Goal: Information Seeking & Learning: Understand process/instructions

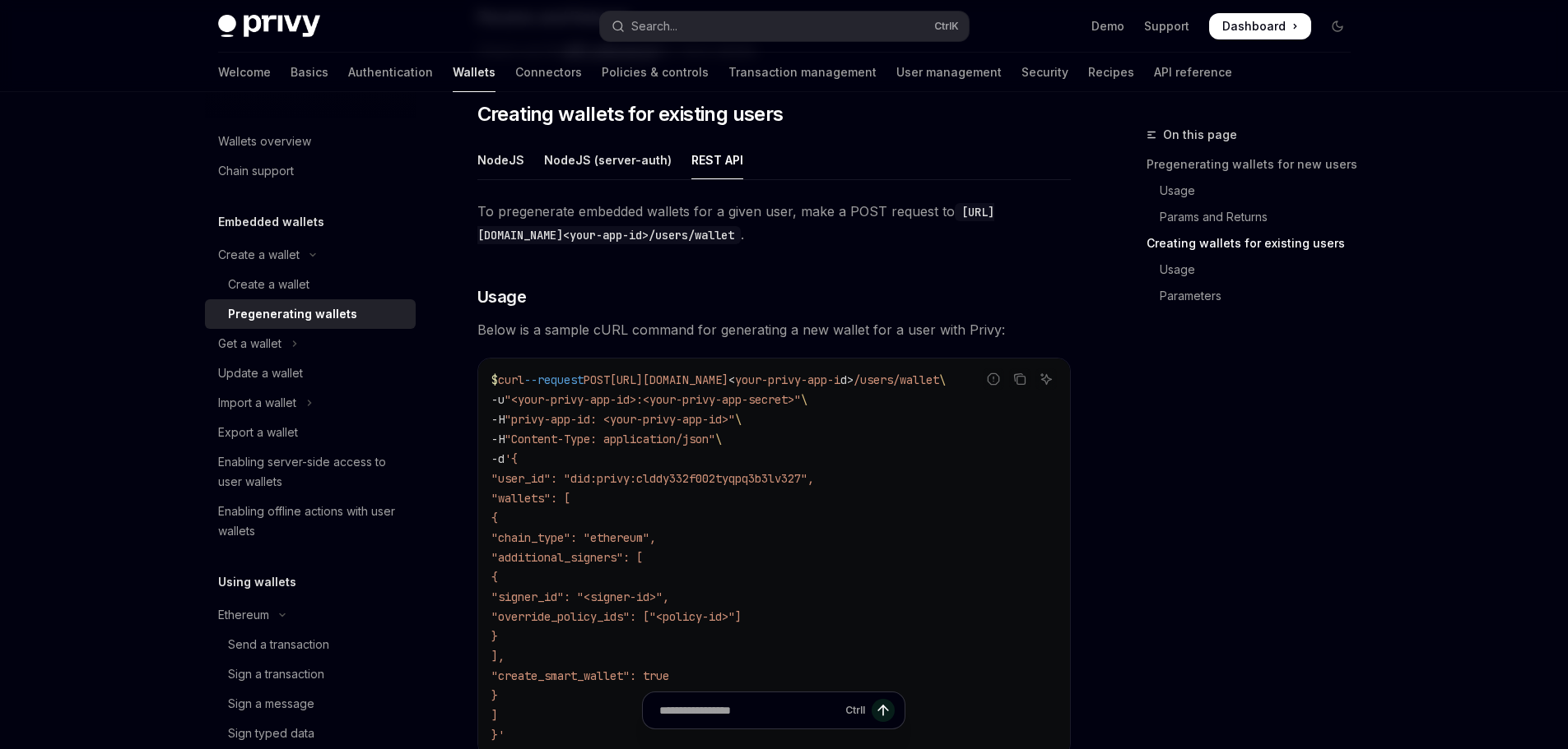
scroll to position [821, 0]
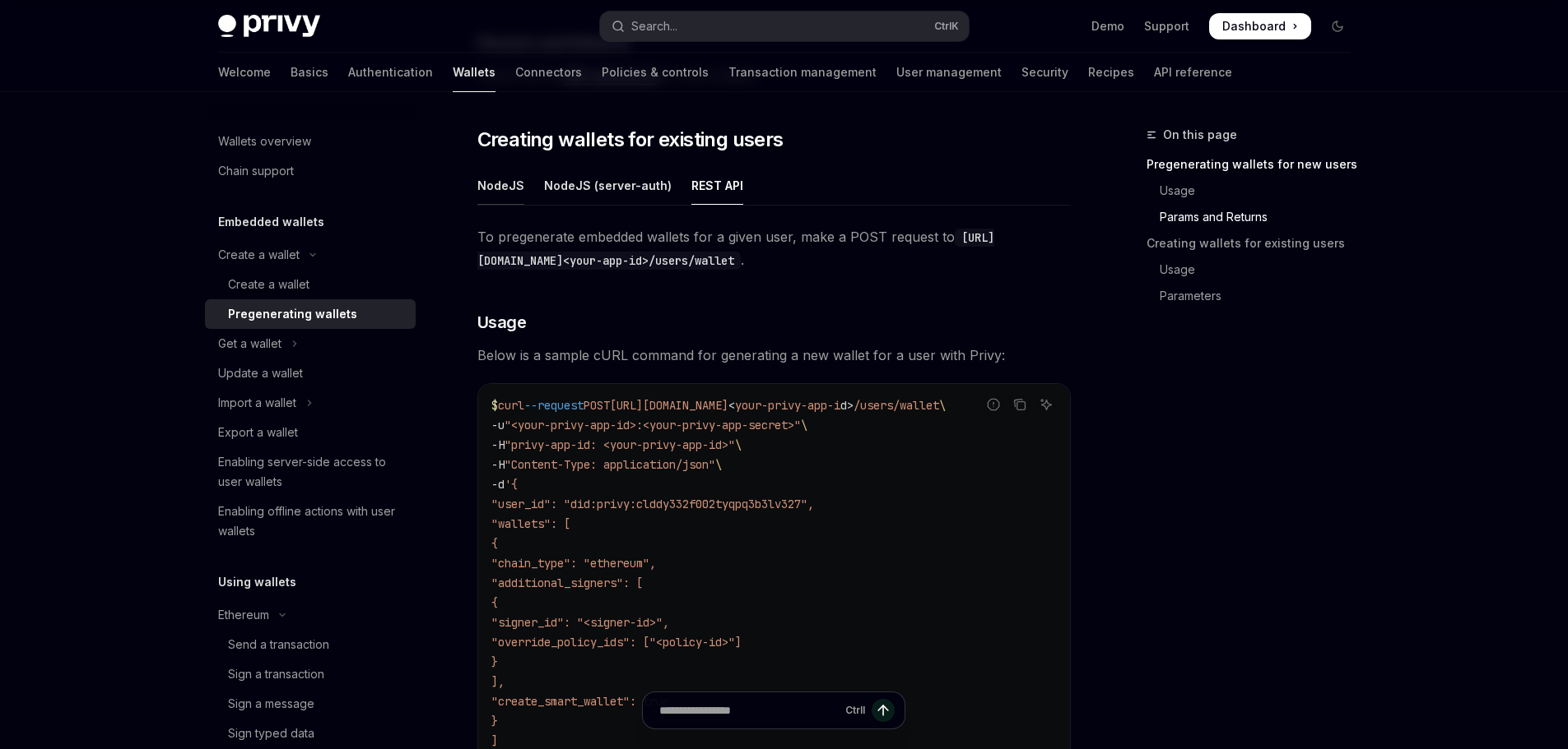
click at [477, 192] on div "NodeJS" at bounding box center [501, 185] width 47 height 38
type textarea "*"
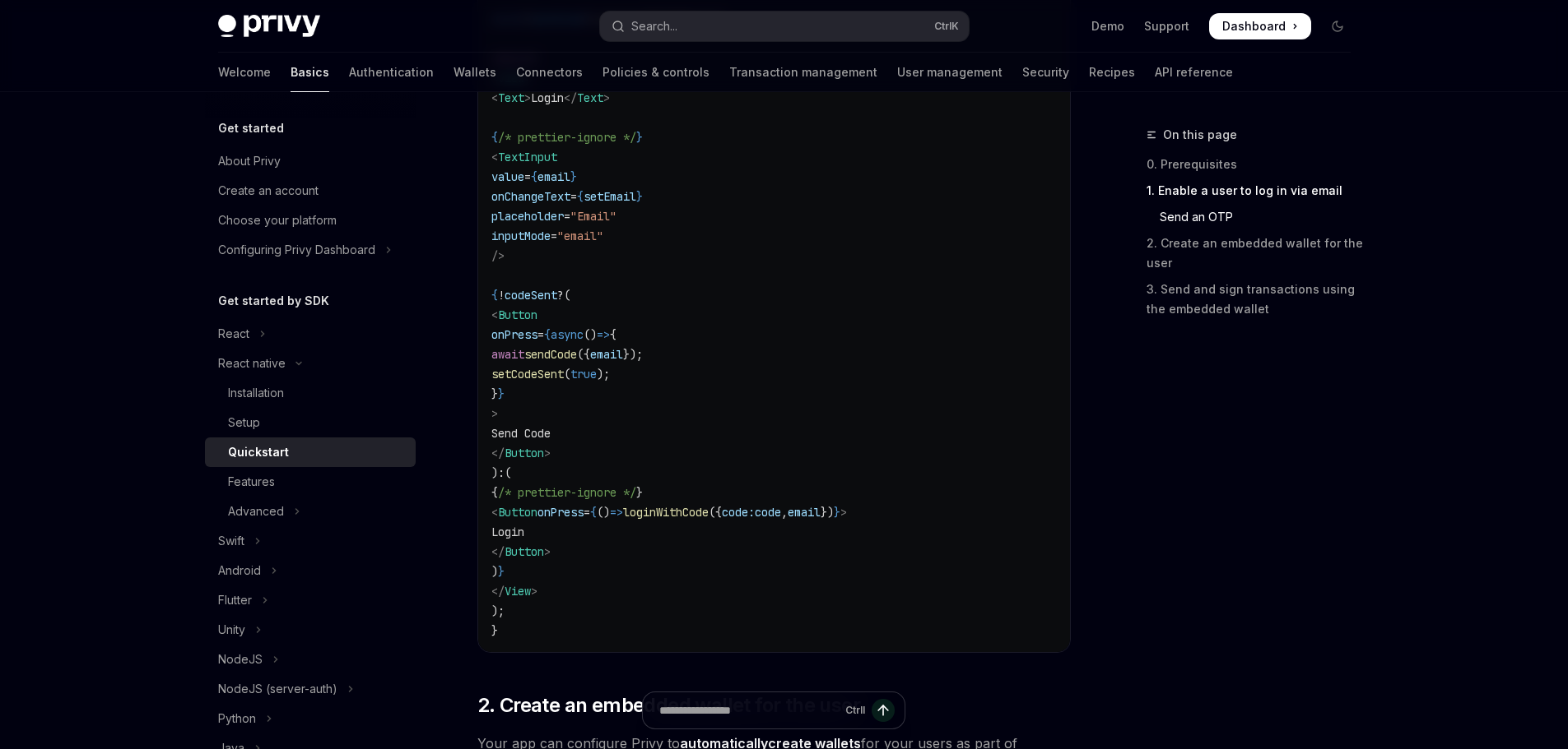
scroll to position [1070, 0]
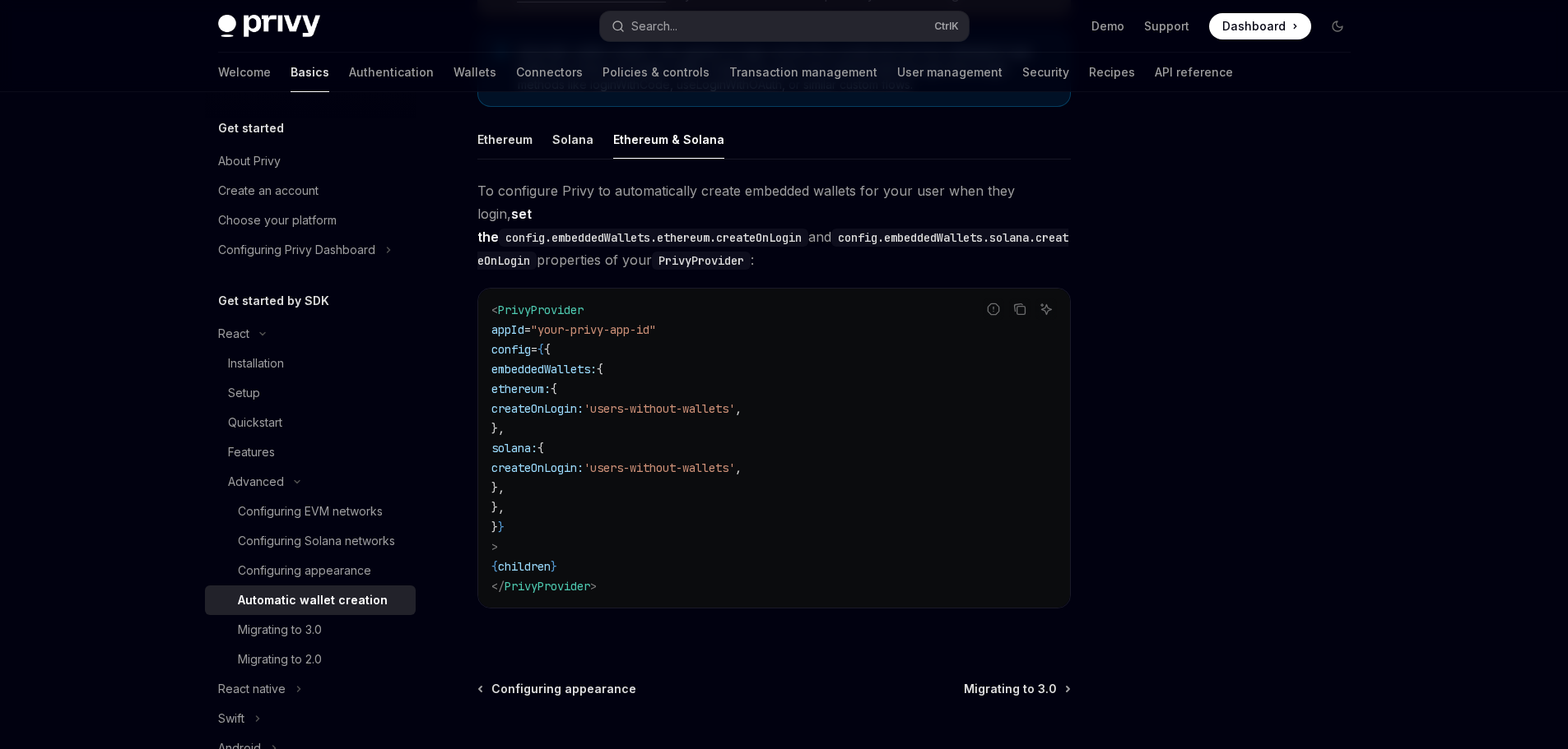
drag, startPoint x: 599, startPoint y: 466, endPoint x: 574, endPoint y: 364, distance: 105.0
click at [574, 364] on code "< PrivyProvider appId = "your-privy-app-id" config = { { embeddedWallets: { eth…" at bounding box center [774, 448] width 566 height 296
copy code "ethereum: { createOnLogin: 'users-without-wallets' , }, solana: { createOnLogin…"
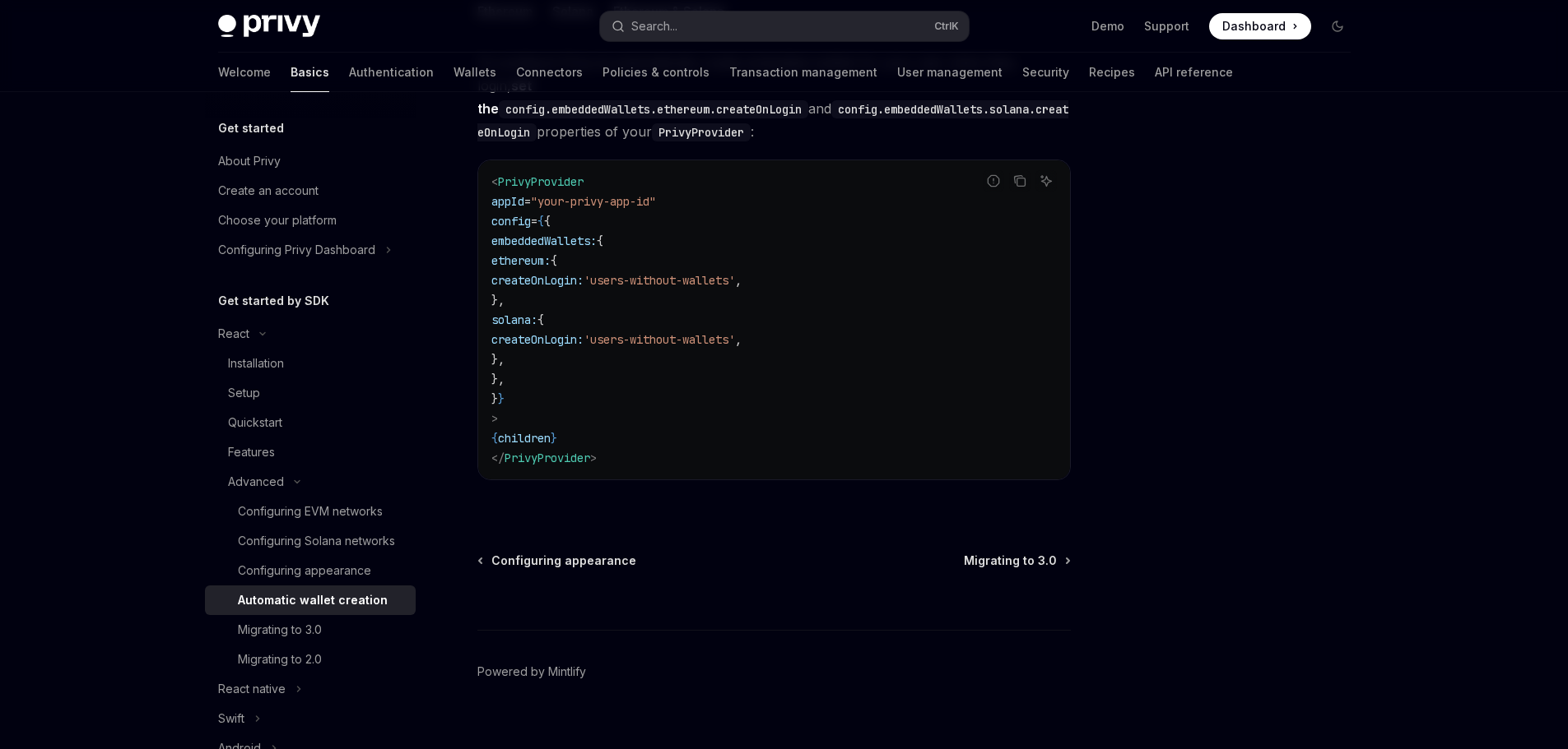
click at [819, 553] on div "Configuring appearance Migrating to 3.0" at bounding box center [774, 561] width 594 height 17
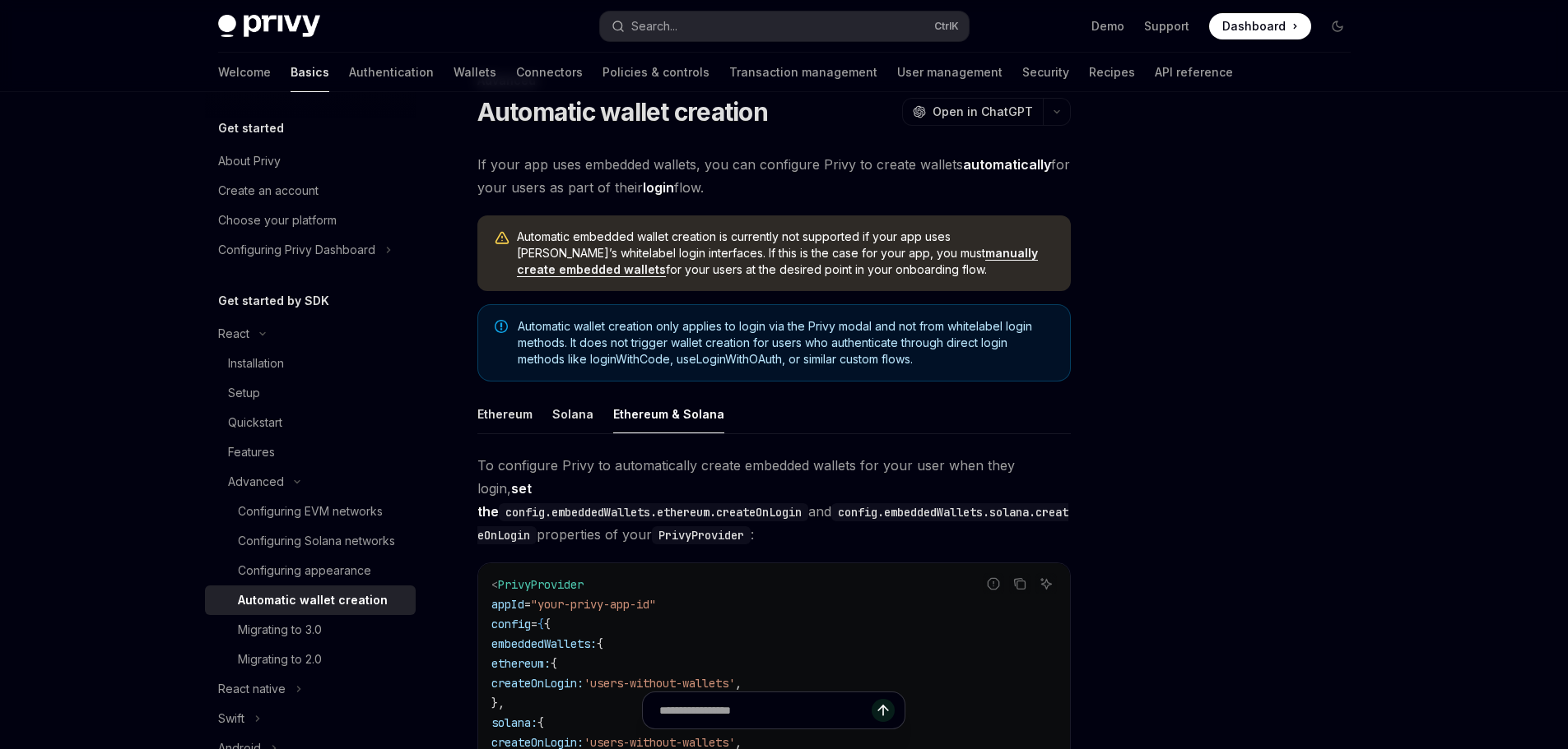
scroll to position [46, 0]
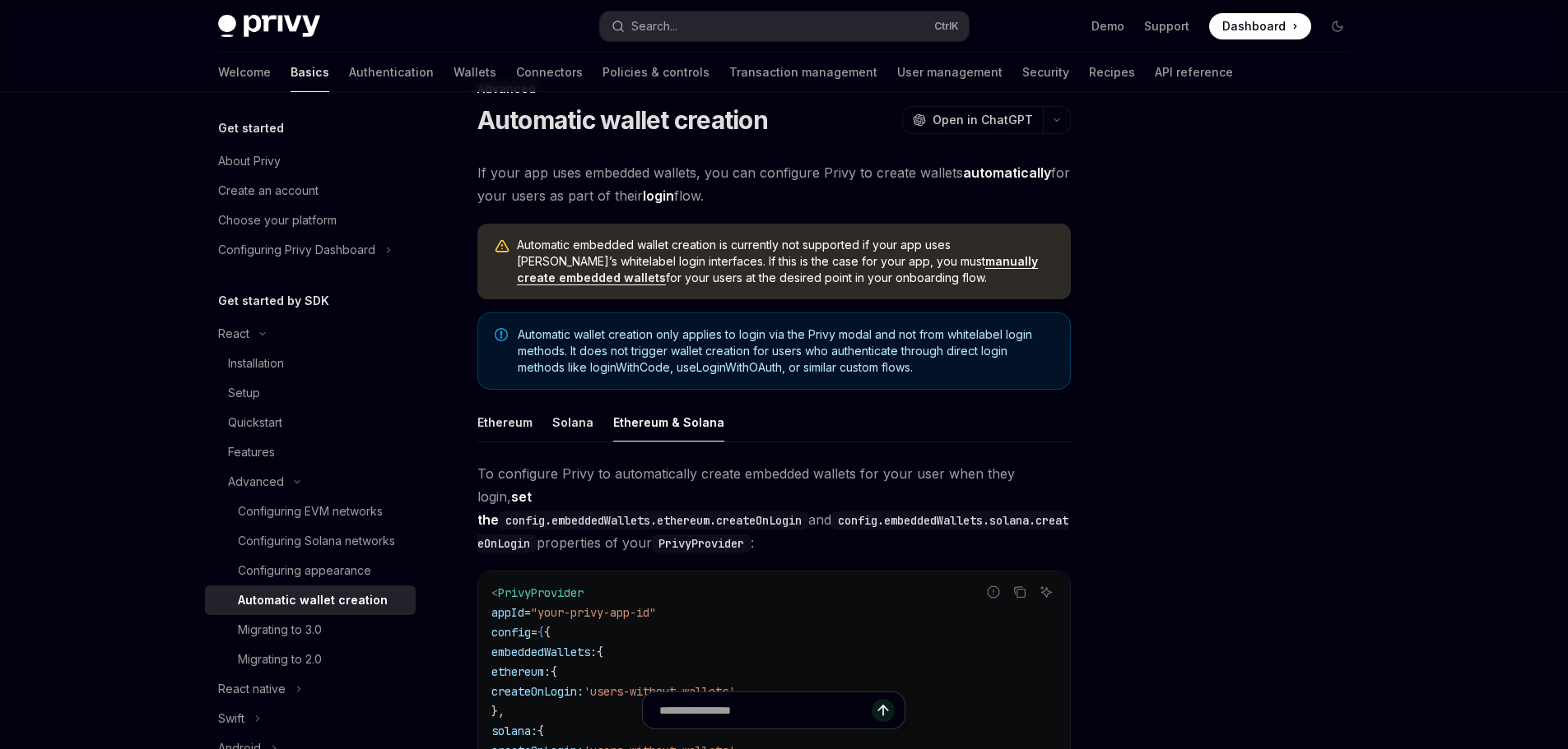
click at [761, 370] on span "Automatic wallet creation only applies to login via the Privy modal and not fro…" at bounding box center [785, 351] width 536 height 49
copy span "useLoginWithOAuth"
drag, startPoint x: 549, startPoint y: 233, endPoint x: 540, endPoint y: 234, distance: 9.1
click at [549, 233] on div "Automatic embedded wallet creation is currently not supported if your app uses …" at bounding box center [774, 261] width 594 height 76
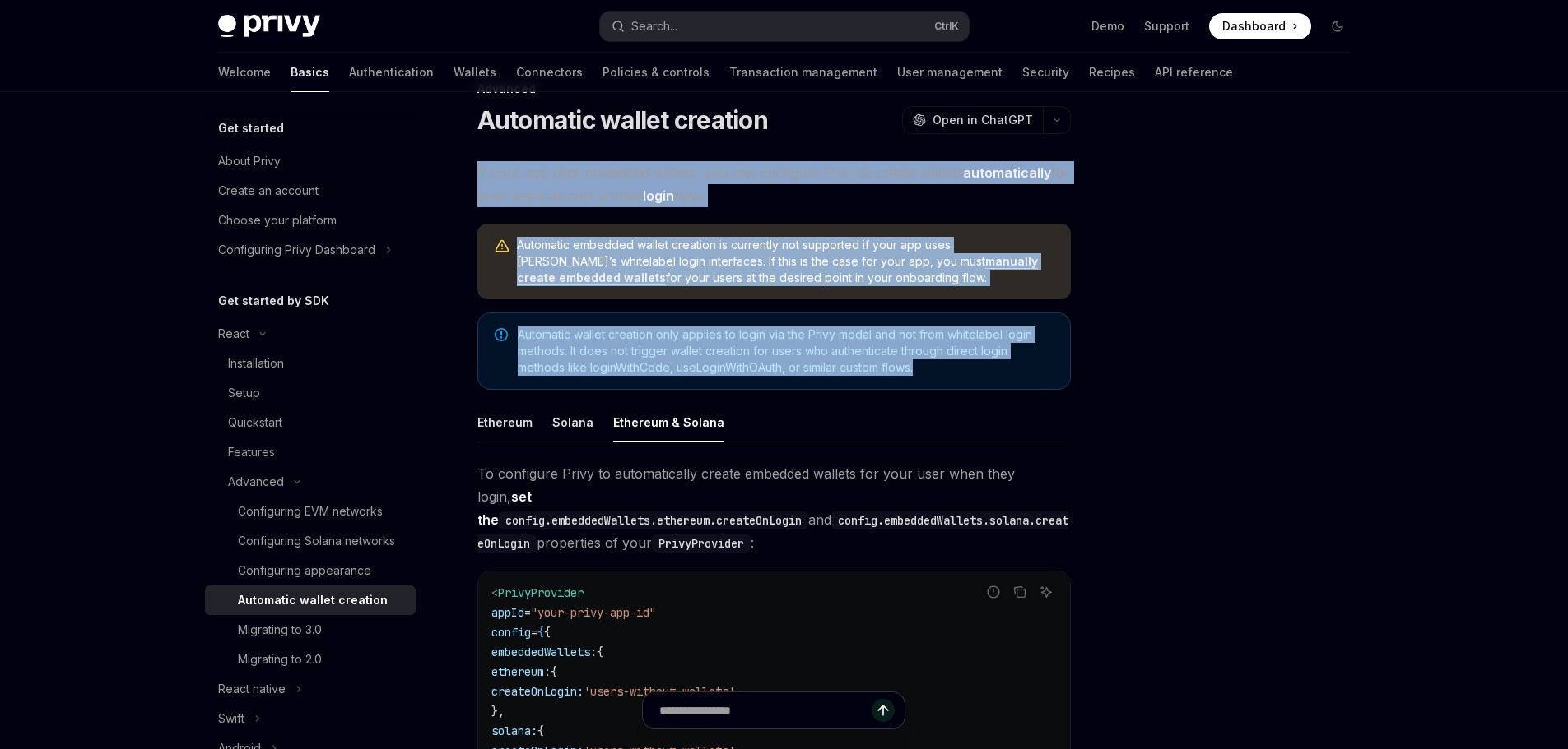
drag, startPoint x: 474, startPoint y: 161, endPoint x: 1002, endPoint y: 381, distance: 572.0
click at [1002, 381] on div "Advanced Automatic wallet creation OpenAI Open in ChatGPT OpenAI Open in ChatGP…" at bounding box center [619, 631] width 909 height 1105
copy div "If your app uses embedded wallets, you can configure Privy to create wallets au…"
click at [777, 318] on div "Automatic wallet creation only applies to login via the Privy modal and not fro…" at bounding box center [774, 351] width 594 height 77
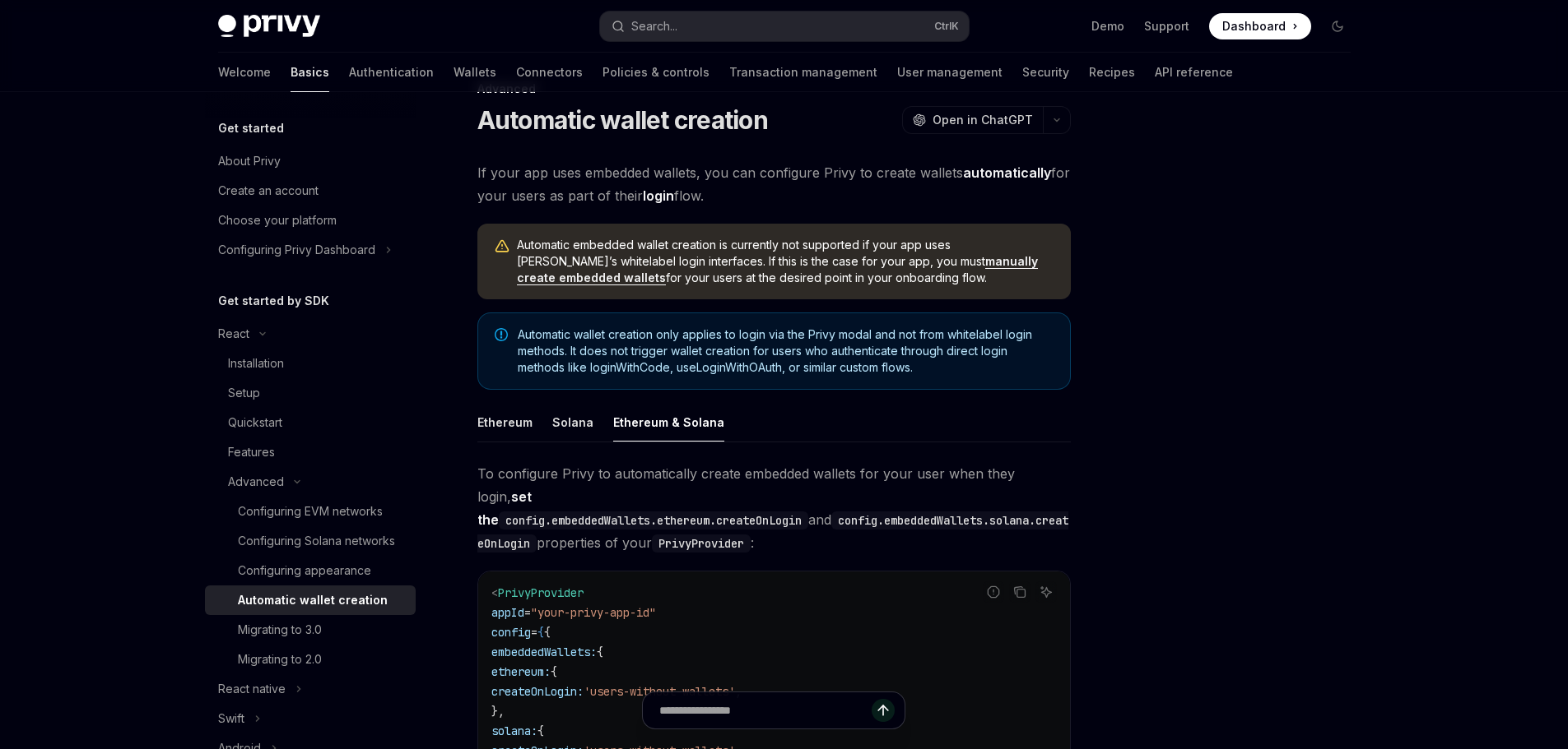
click at [888, 265] on link "manually create embedded wallets" at bounding box center [777, 270] width 521 height 31
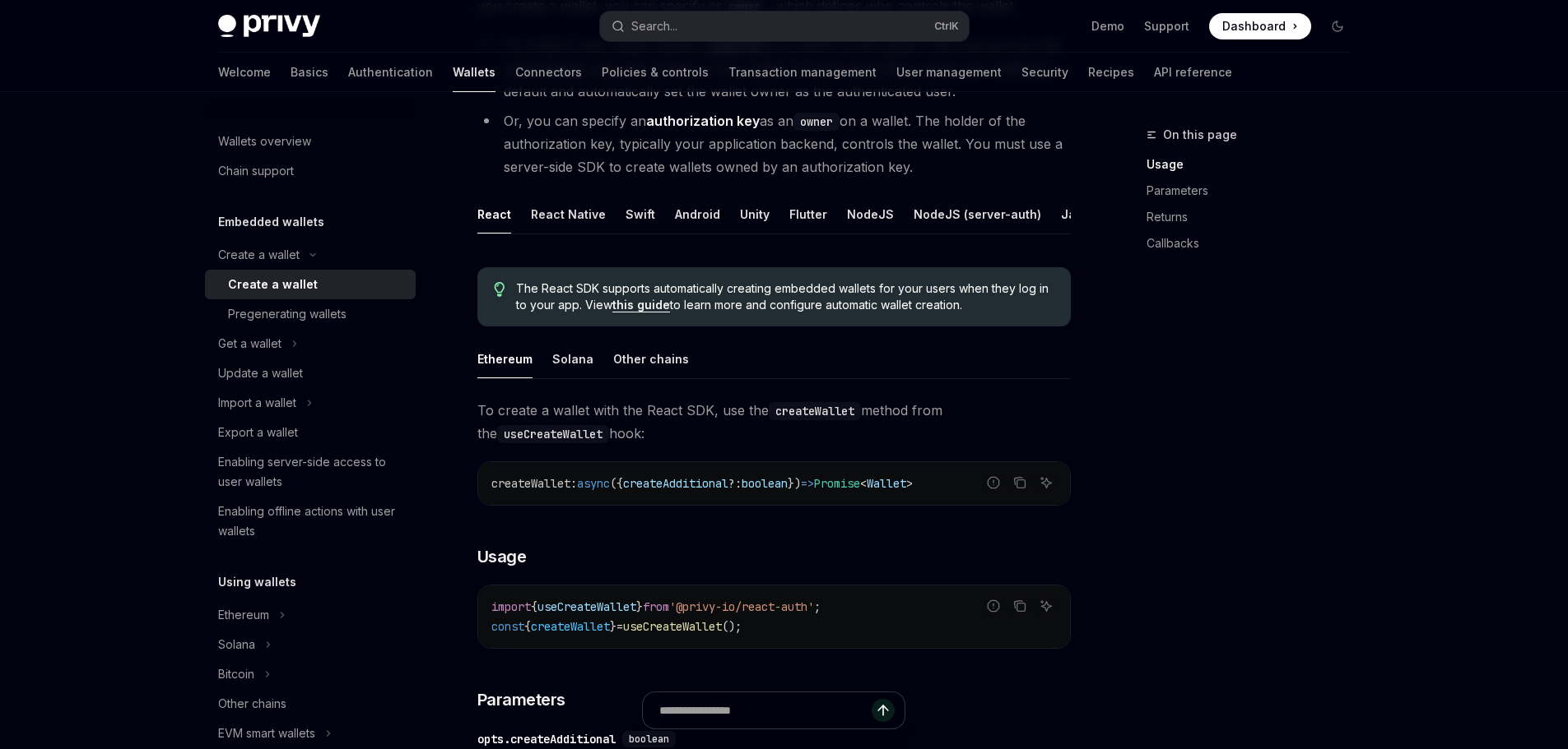
scroll to position [246, 0]
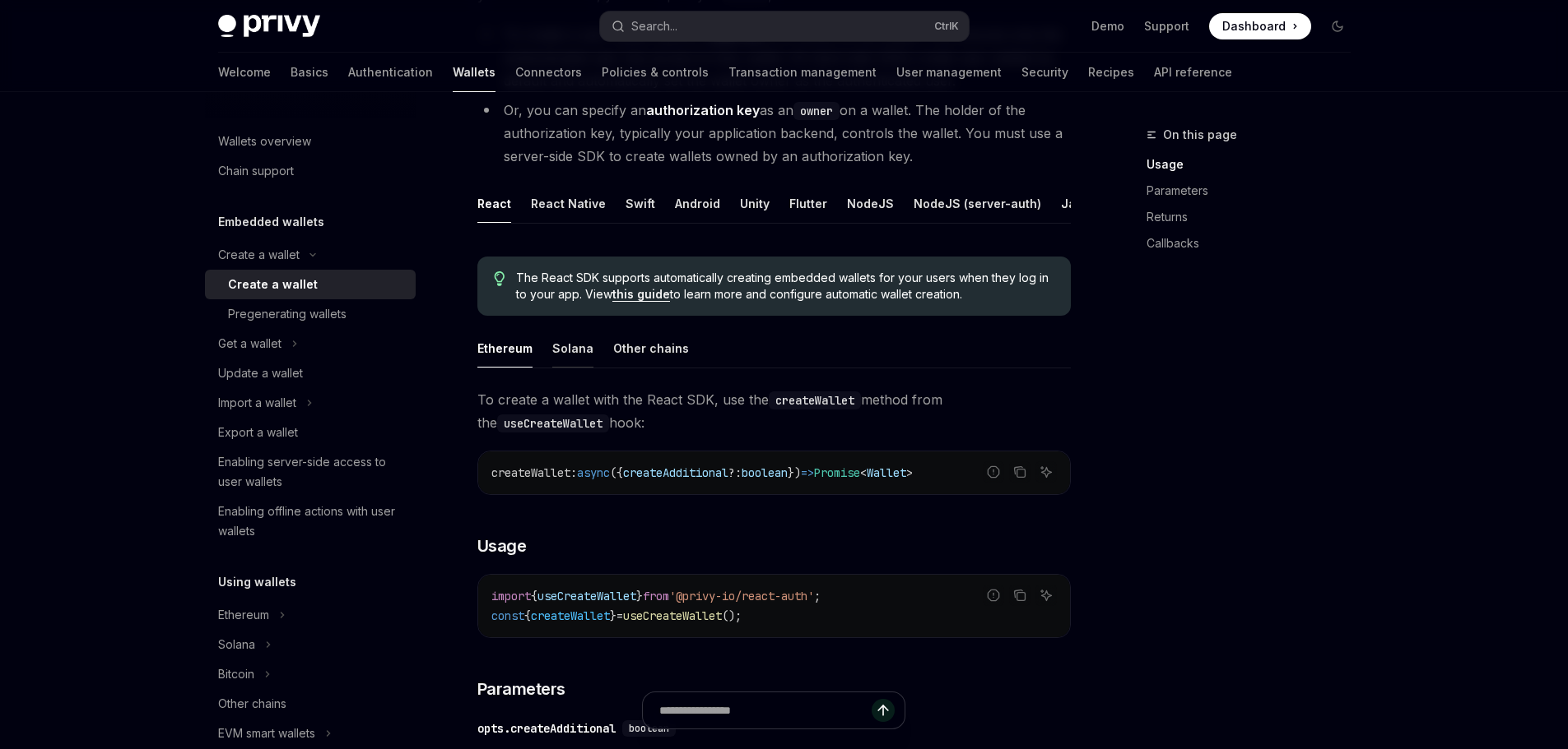
click at [561, 363] on div "Solana" at bounding box center [573, 349] width 41 height 38
click at [504, 357] on div "Ethereum" at bounding box center [505, 349] width 55 height 38
drag, startPoint x: 537, startPoint y: 352, endPoint x: 545, endPoint y: 357, distance: 9.4
click at [537, 352] on ul "Ethereum Solana Other chains" at bounding box center [774, 349] width 594 height 39
click at [555, 359] on div "Solana" at bounding box center [573, 349] width 41 height 38
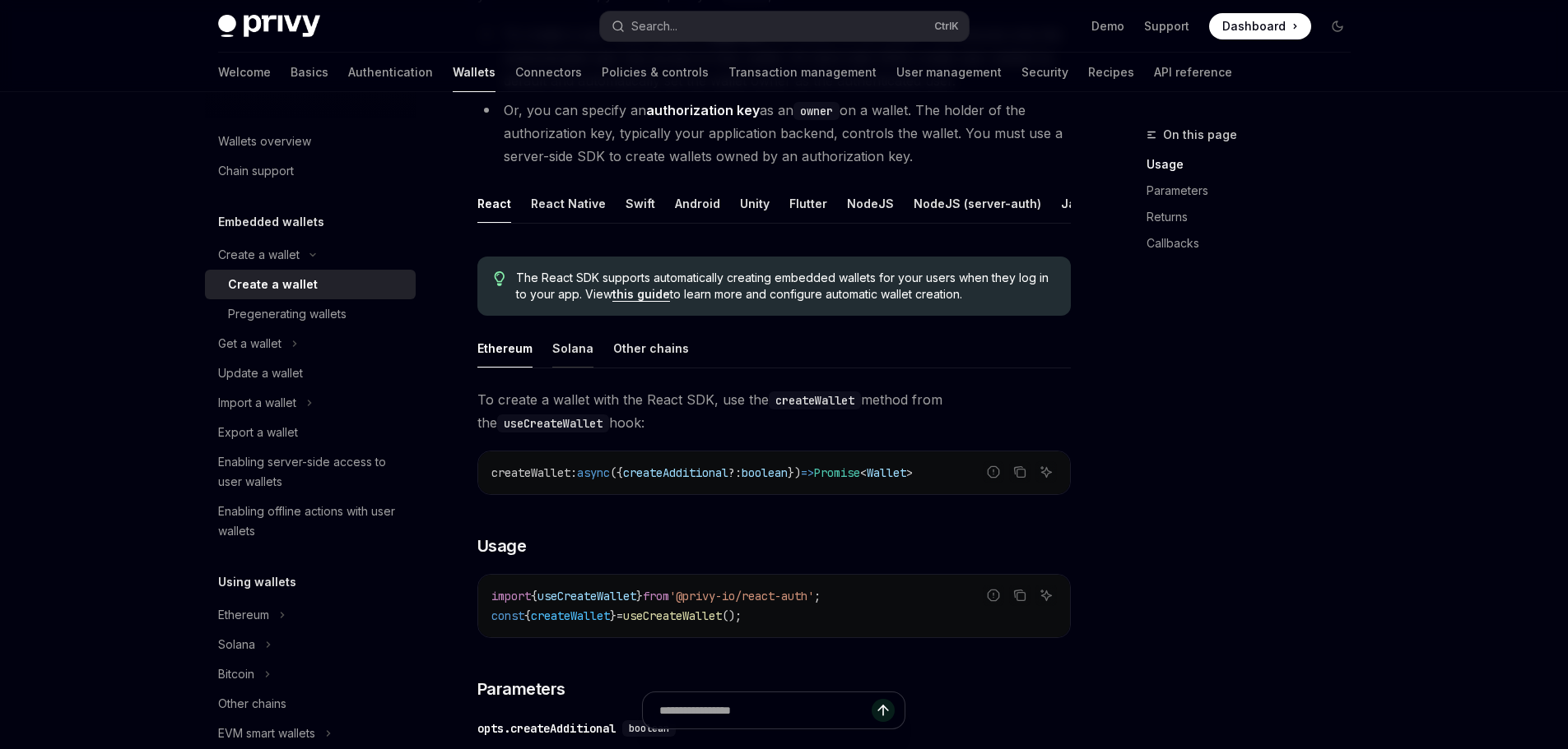
type textarea "*"
